Goal: Task Accomplishment & Management: Manage account settings

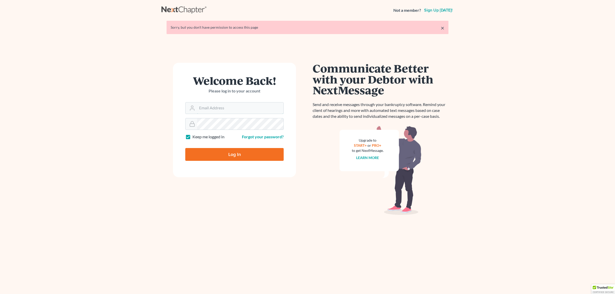
type input "[EMAIL_ADDRESS][DOMAIN_NAME]"
click at [222, 157] on input "Log In" at bounding box center [234, 154] width 98 height 13
type input "Thinking..."
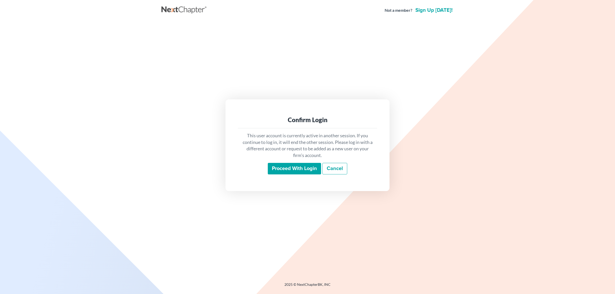
click at [303, 165] on input "Proceed with login" at bounding box center [294, 169] width 53 height 12
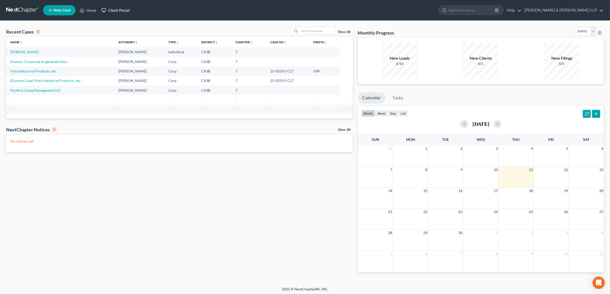
click at [126, 11] on link "Client Portal" at bounding box center [115, 10] width 33 height 9
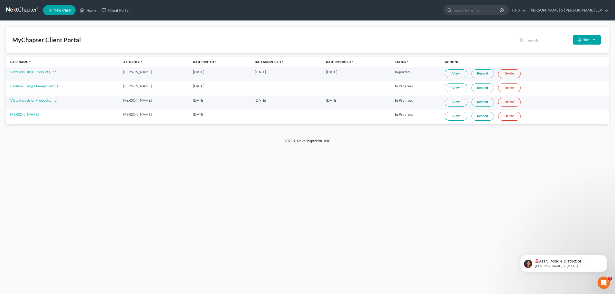
click at [453, 116] on link "View" at bounding box center [456, 116] width 23 height 9
